Goal: Information Seeking & Learning: Learn about a topic

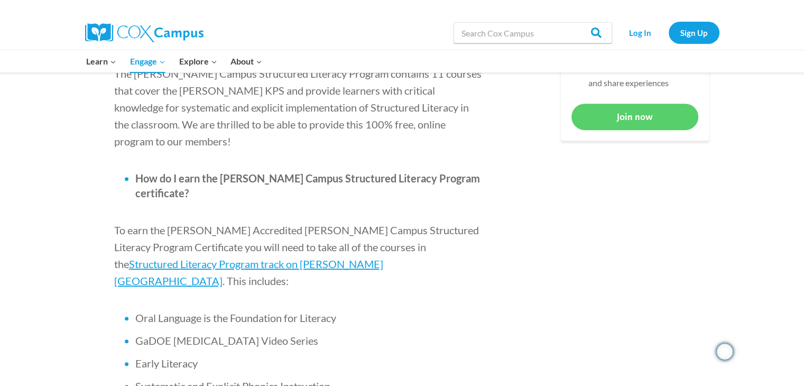
scroll to position [600, 0]
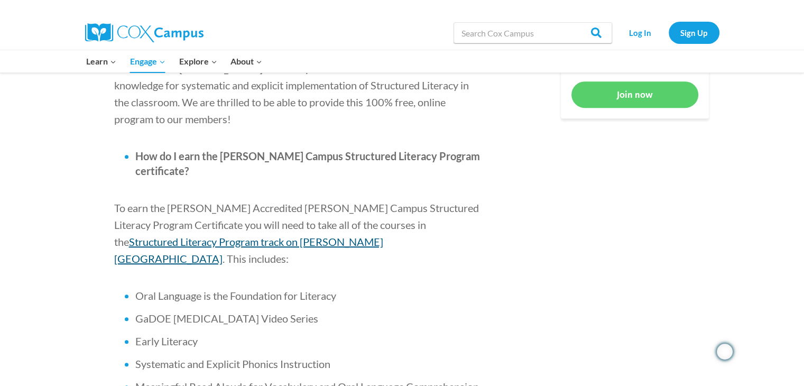
click at [383, 235] on span "Structured Literacy Program track on [PERSON_NAME][GEOGRAPHIC_DATA]" at bounding box center [248, 250] width 269 height 30
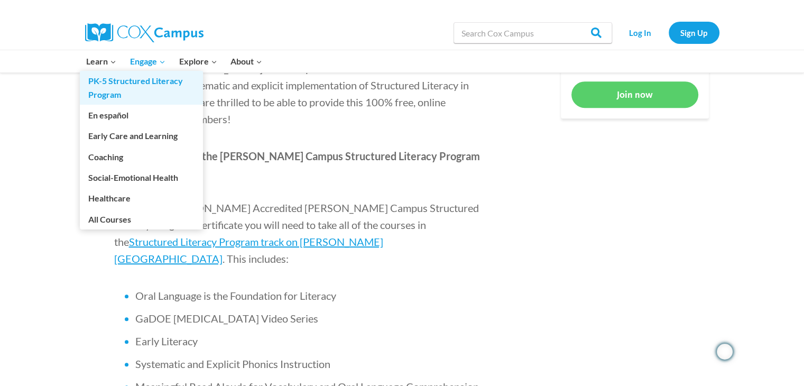
click at [119, 84] on link "PK-5 Structured Literacy Program" at bounding box center [141, 88] width 123 height 34
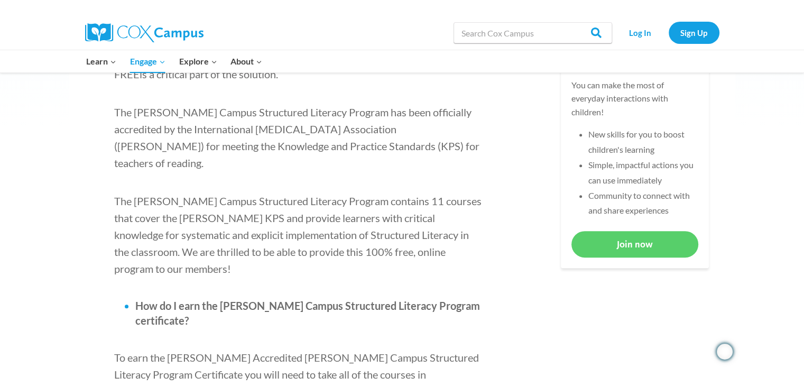
scroll to position [451, 0]
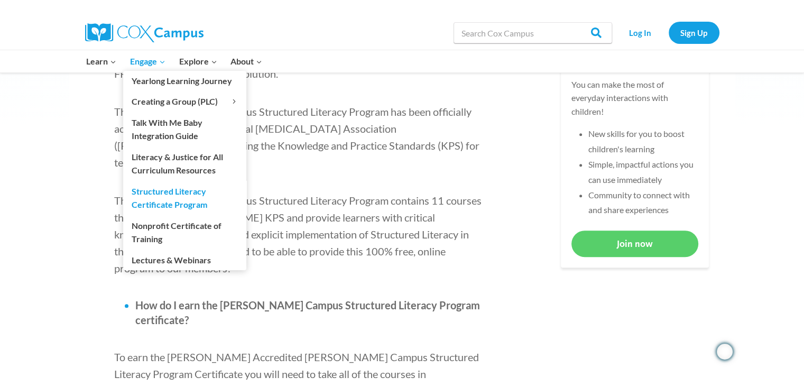
click at [144, 189] on link "Structured Literacy Certificate Program" at bounding box center [184, 198] width 123 height 34
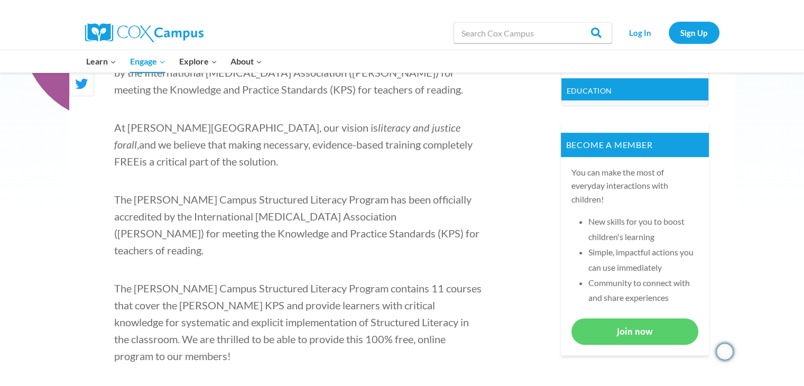
scroll to position [378, 0]
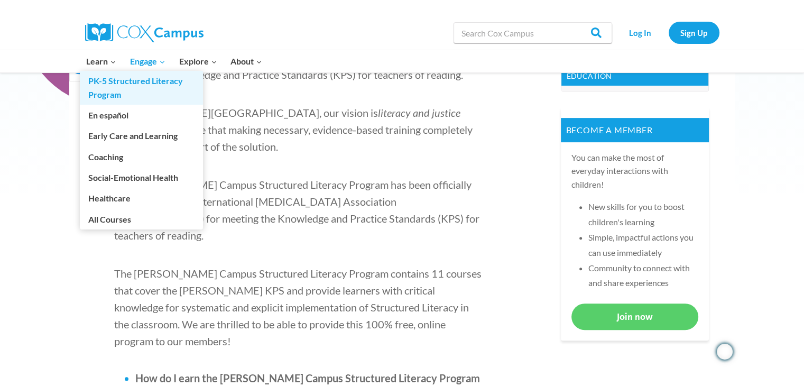
click at [126, 76] on link "PK-5 Structured Literacy Program" at bounding box center [141, 88] width 123 height 34
